Goal: Information Seeking & Learning: Find specific fact

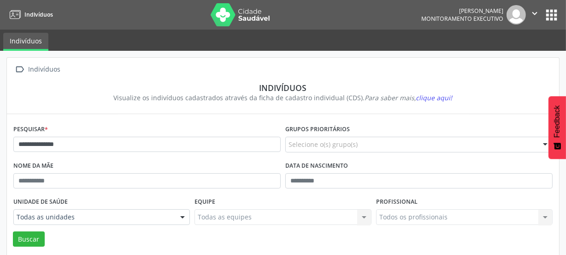
click at [547, 16] on button "apps" at bounding box center [552, 15] width 16 height 16
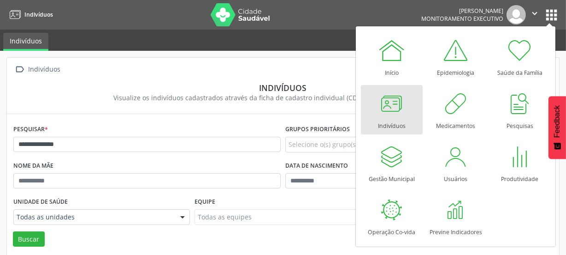
click at [392, 105] on div at bounding box center [392, 103] width 28 height 28
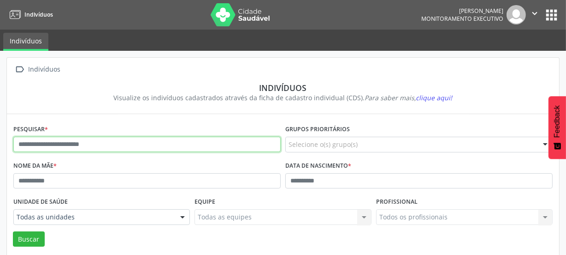
click at [105, 144] on input "text" at bounding box center [146, 145] width 267 height 16
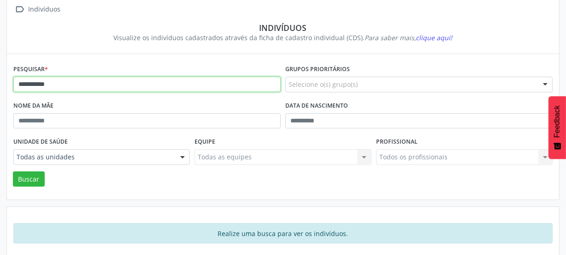
scroll to position [67, 0]
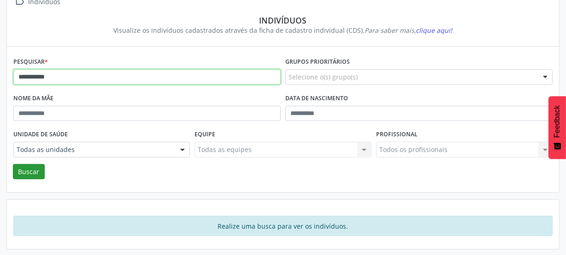
type input "**********"
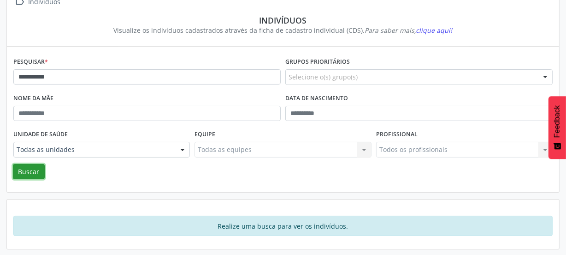
click at [29, 166] on button "Buscar" at bounding box center [29, 172] width 32 height 16
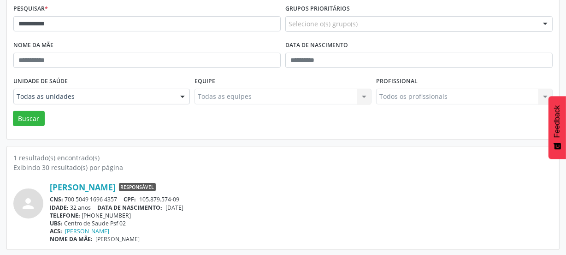
scroll to position [121, 0]
drag, startPoint x: 117, startPoint y: 196, endPoint x: 65, endPoint y: 196, distance: 52.6
click at [65, 196] on div "CNS: 700 5049 1696 4357 CPF: 105.879.574-09" at bounding box center [301, 199] width 503 height 8
copy div "700 5049 1696 4357"
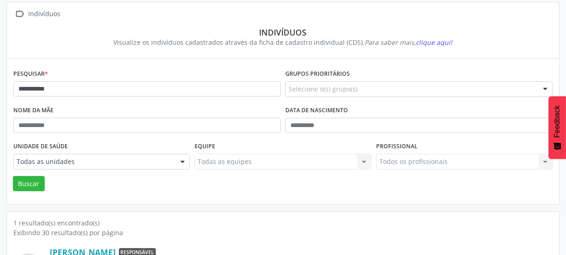
scroll to position [0, 0]
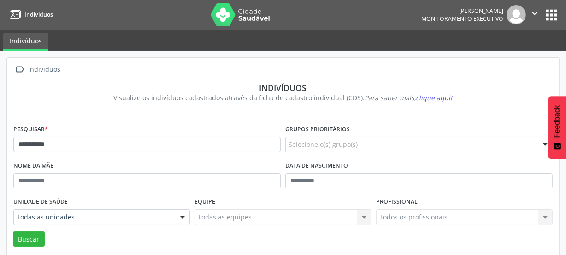
click at [219, 18] on img at bounding box center [241, 14] width 60 height 23
